Goal: Task Accomplishment & Management: Complete application form

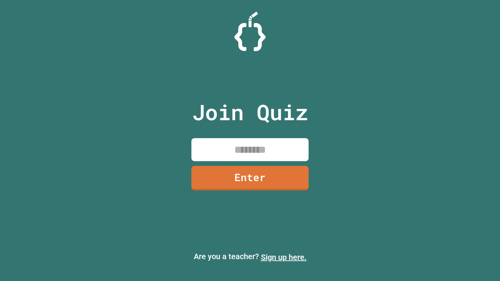
click at [283, 257] on link "Sign up here." at bounding box center [284, 257] width 46 height 9
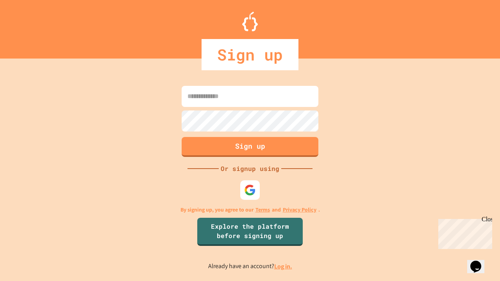
click at [283, 266] on link "Log in." at bounding box center [283, 266] width 18 height 8
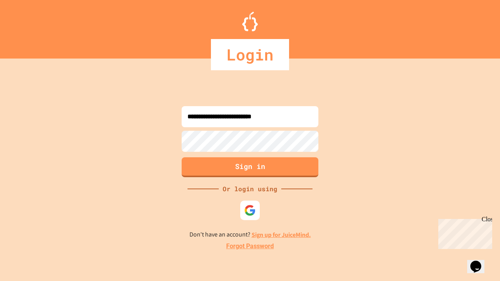
type input "**********"
